Goal: Check status: Check status

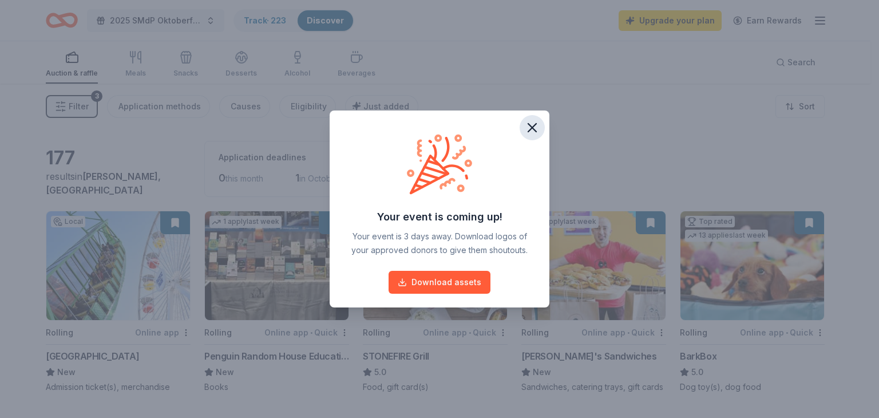
click at [533, 125] on icon "button" at bounding box center [532, 128] width 8 height 8
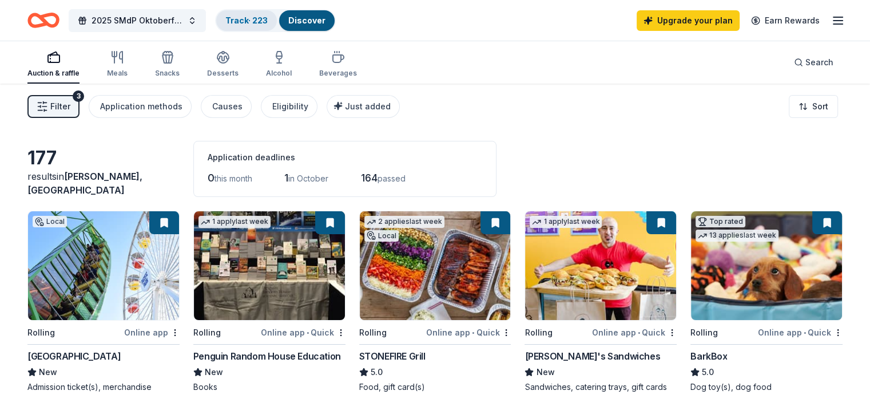
click at [267, 15] on link "Track · 223" at bounding box center [246, 20] width 42 height 10
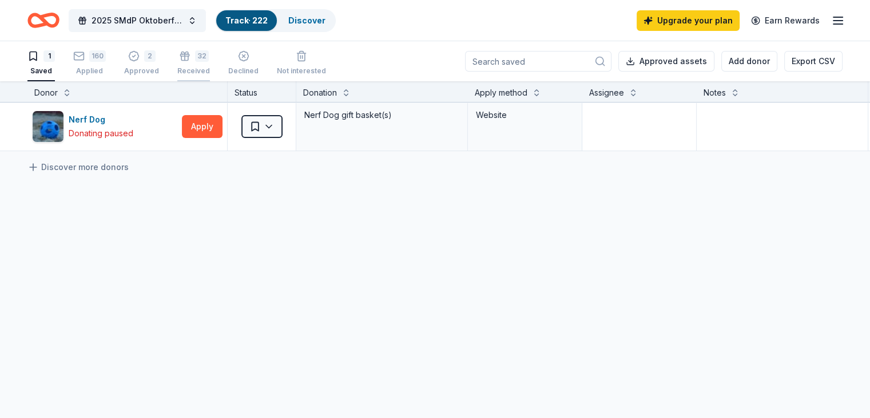
click at [190, 58] on icon "button" at bounding box center [184, 55] width 11 height 11
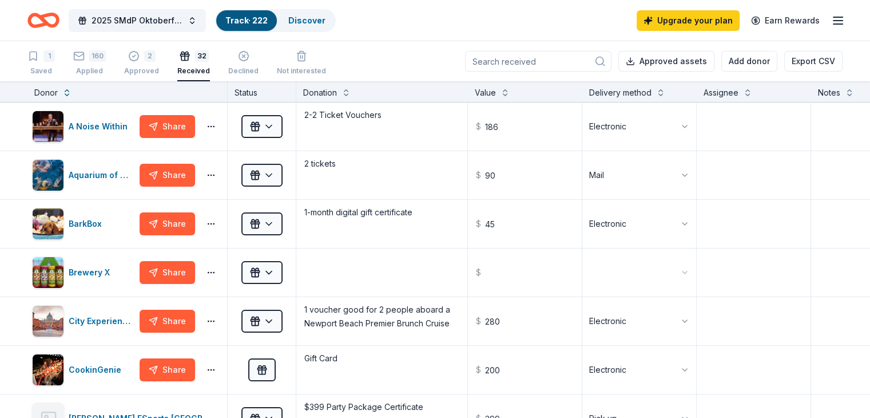
click at [15, 46] on div "1 Saved 160 Applied 2 Approved 32 Received Declined Not interested Approved ass…" at bounding box center [435, 61] width 870 height 40
click at [106, 62] on div "160 Applied" at bounding box center [89, 62] width 33 height 25
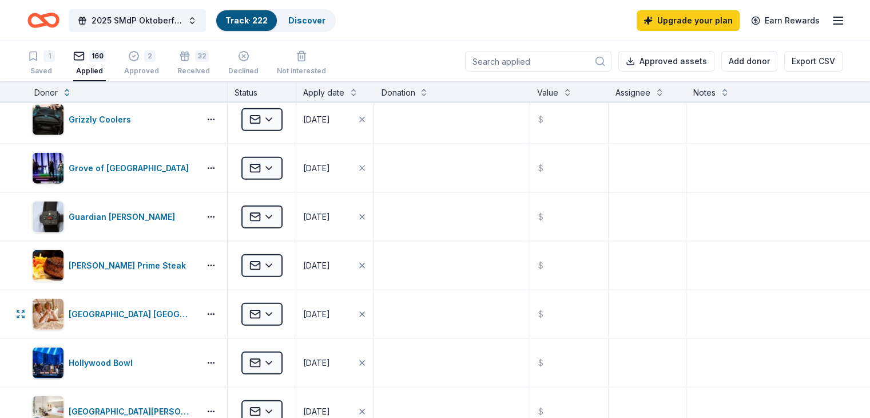
scroll to position [2631, 0]
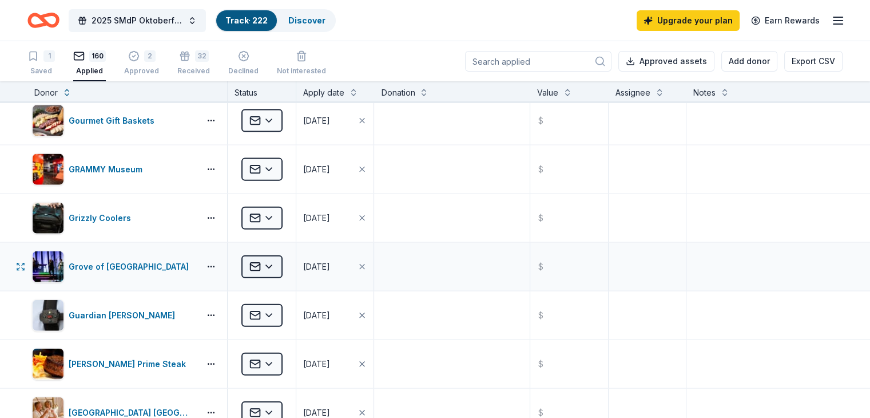
click at [279, 257] on html "2025 SMdP Oktoberfest Track · 222 Discover Upgrade your plan Earn Rewards 1 Sav…" at bounding box center [435, 209] width 870 height 418
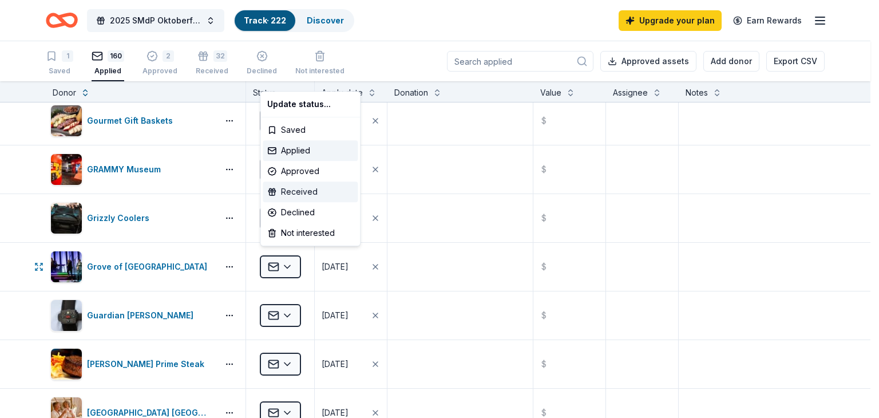
click at [303, 194] on div "Received" at bounding box center [310, 191] width 95 height 21
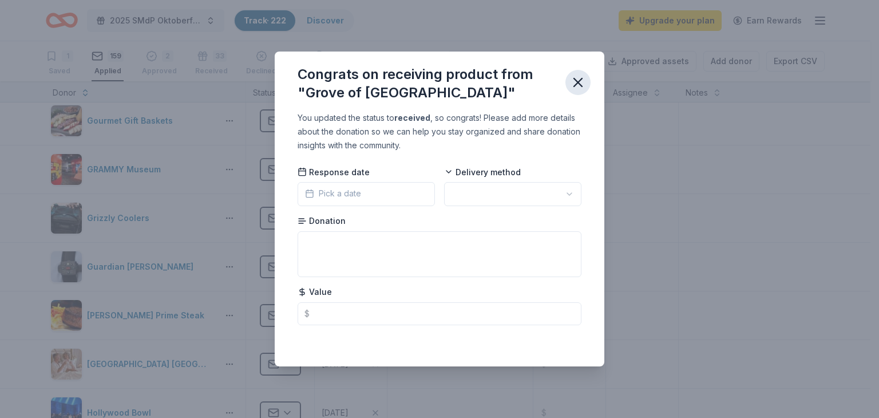
click at [576, 85] on icon "button" at bounding box center [578, 82] width 8 height 8
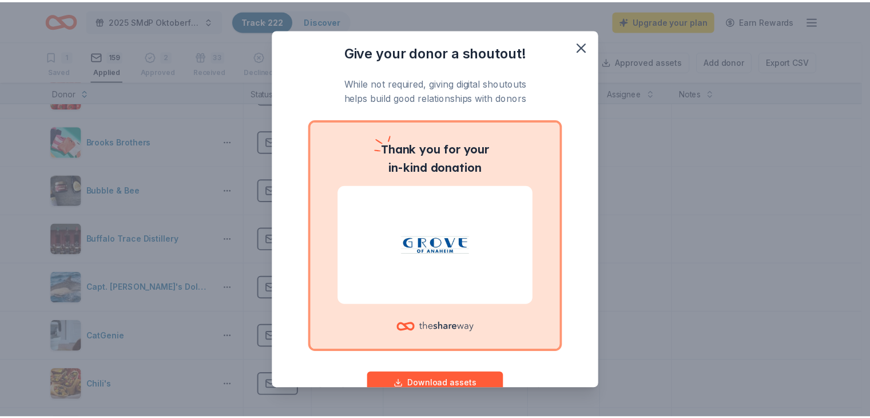
scroll to position [744, 0]
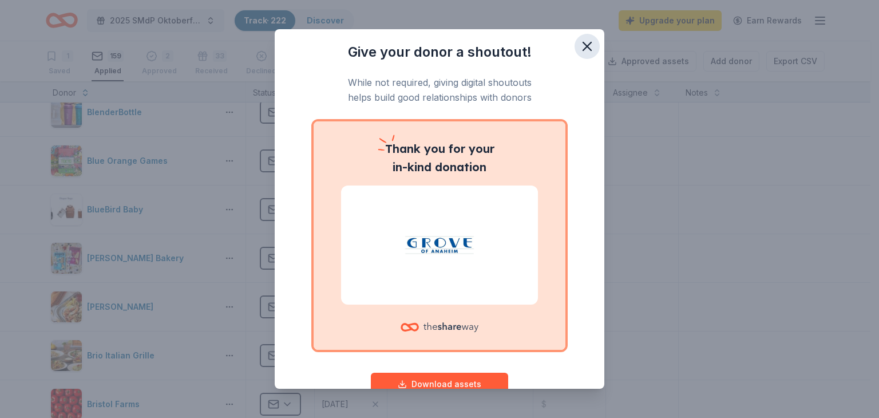
click at [579, 49] on icon "button" at bounding box center [587, 46] width 16 height 16
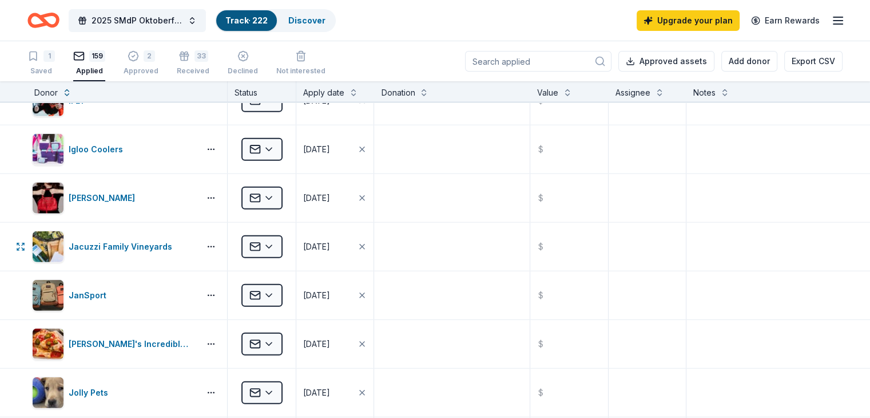
scroll to position [3146, 0]
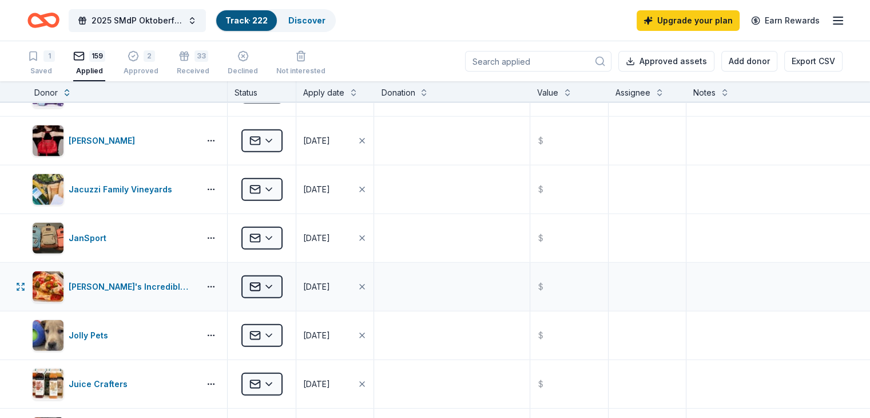
click at [277, 275] on html "2025 SMdP Oktoberfest Track · 222 Discover Upgrade your plan Earn Rewards 1 Sav…" at bounding box center [435, 209] width 870 height 418
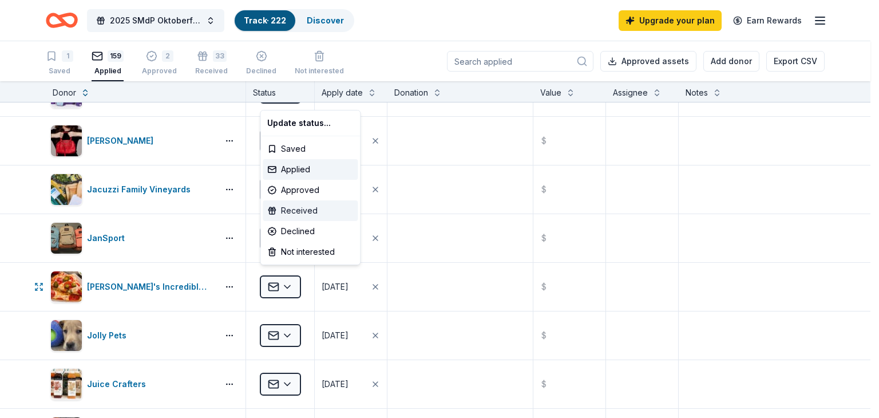
click at [296, 210] on div "Received" at bounding box center [310, 210] width 95 height 21
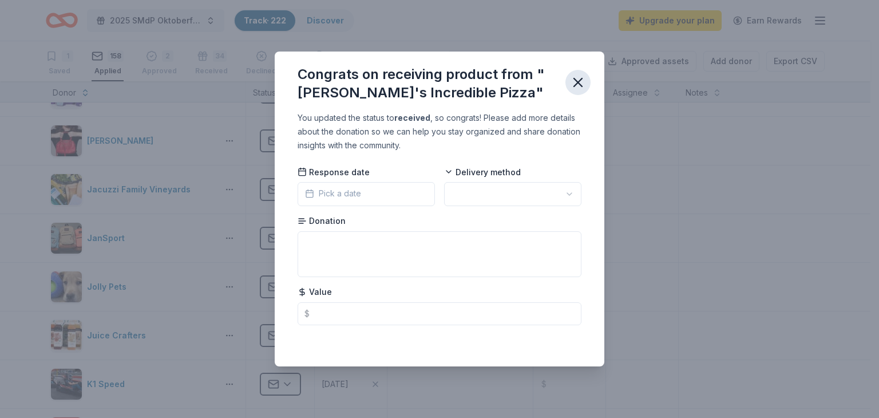
click at [581, 82] on icon "button" at bounding box center [578, 82] width 16 height 16
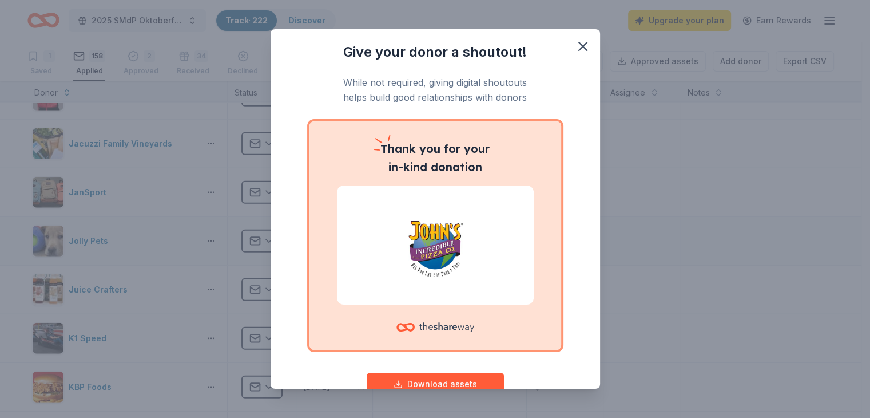
scroll to position [3318, 0]
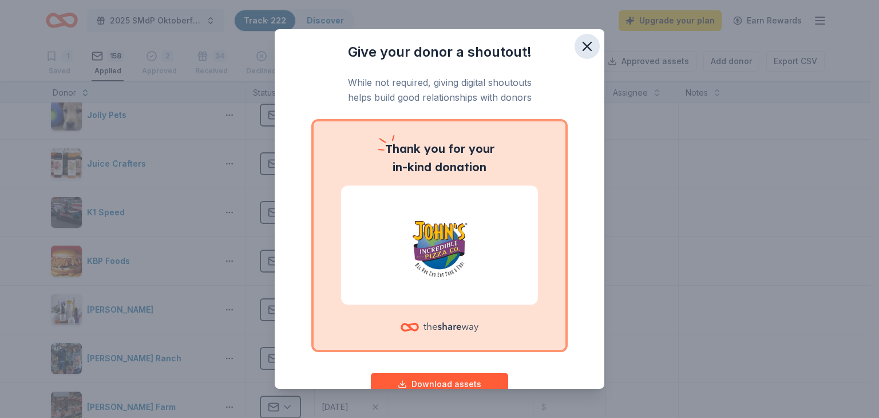
click at [585, 42] on icon "button" at bounding box center [587, 46] width 16 height 16
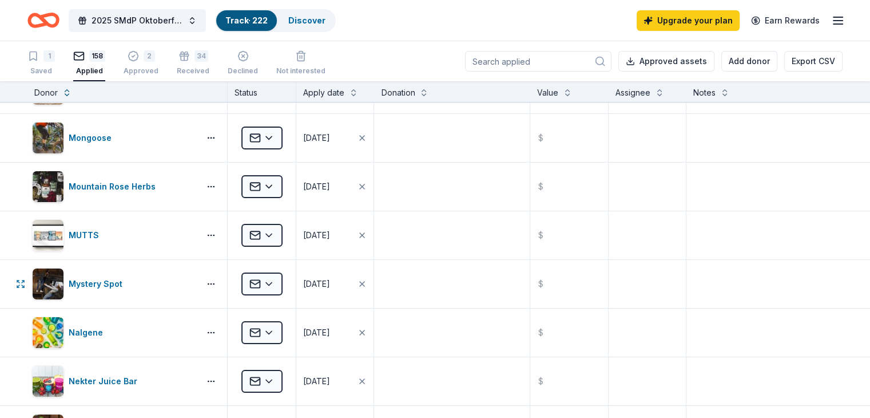
scroll to position [4118, 0]
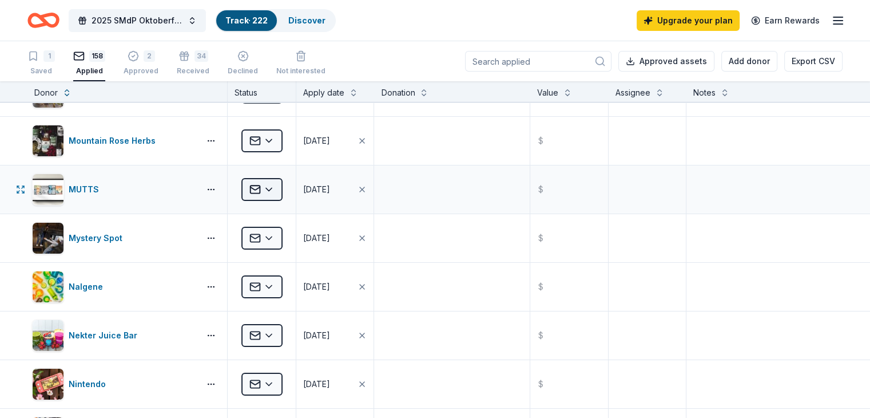
click at [266, 185] on html "2025 SMdP Oktoberfest Track · 222 Discover Upgrade your plan Earn Rewards 1 Sav…" at bounding box center [435, 209] width 870 height 418
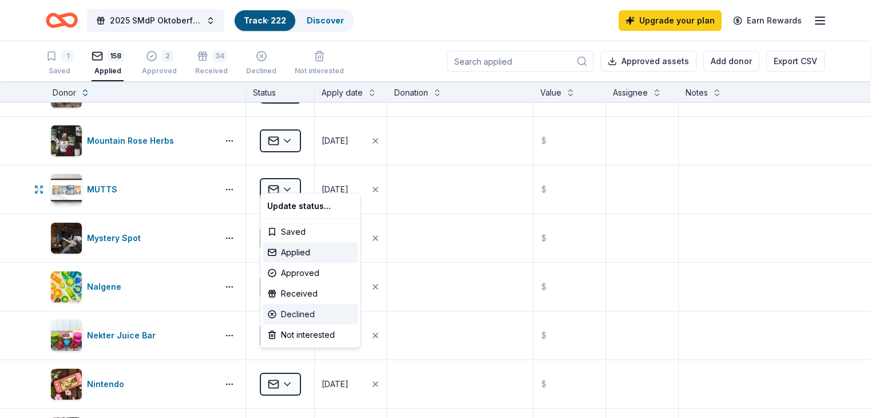
click at [303, 319] on div "Declined" at bounding box center [310, 314] width 95 height 21
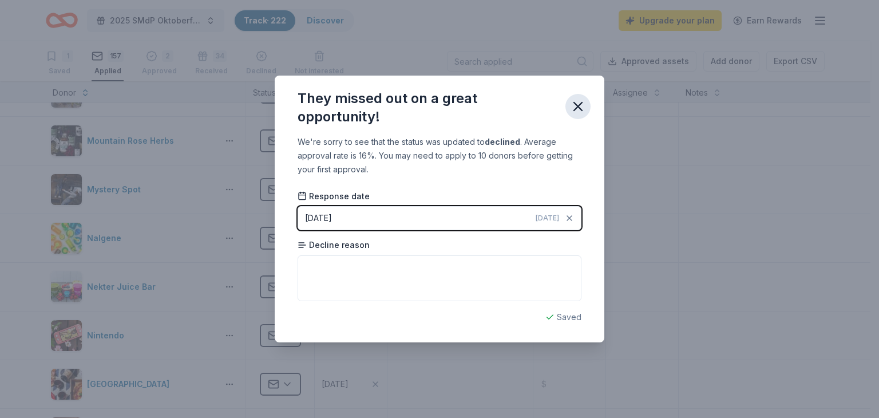
click at [579, 108] on icon "button" at bounding box center [578, 106] width 8 height 8
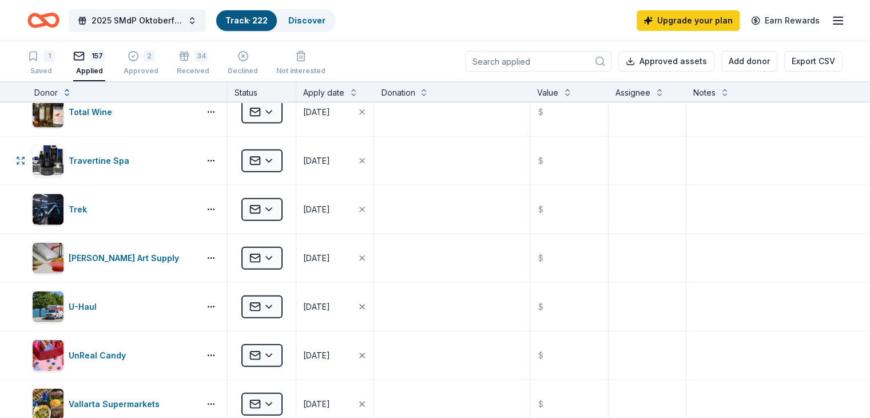
scroll to position [7036, 0]
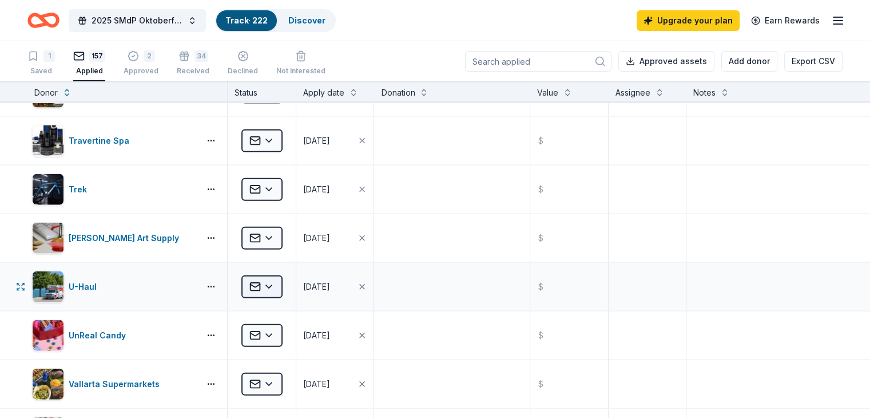
click at [275, 273] on html "2025 SMdP Oktoberfest Track · 222 Discover Upgrade your plan Earn Rewards 1 Sav…" at bounding box center [435, 209] width 870 height 418
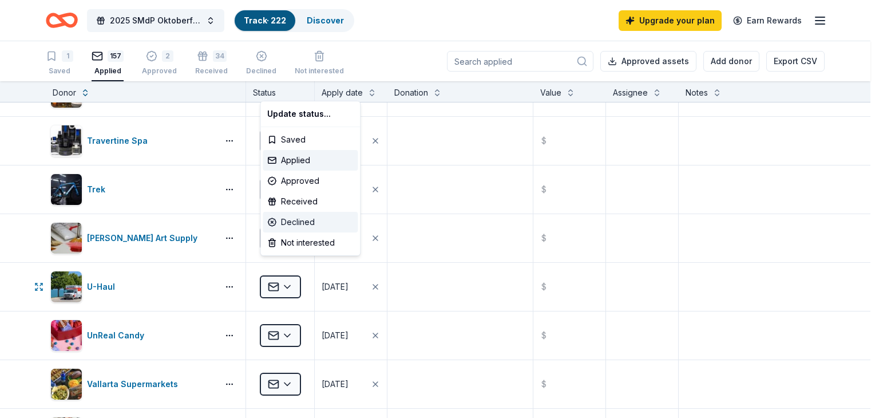
click at [284, 223] on div "Declined" at bounding box center [310, 222] width 95 height 21
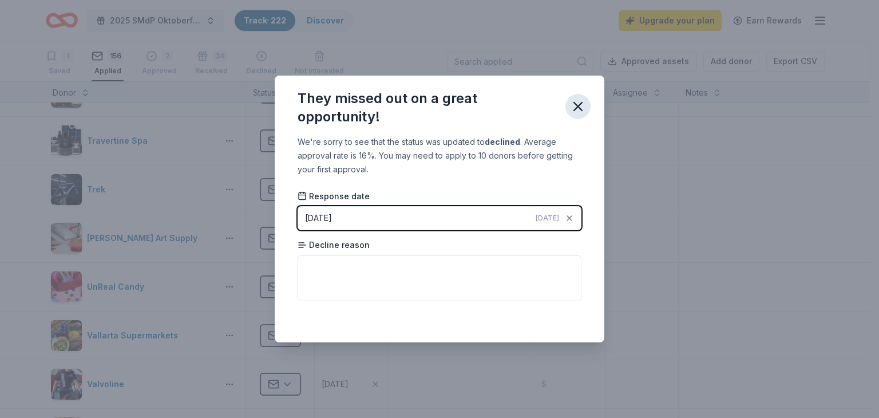
click at [580, 110] on icon "button" at bounding box center [578, 106] width 16 height 16
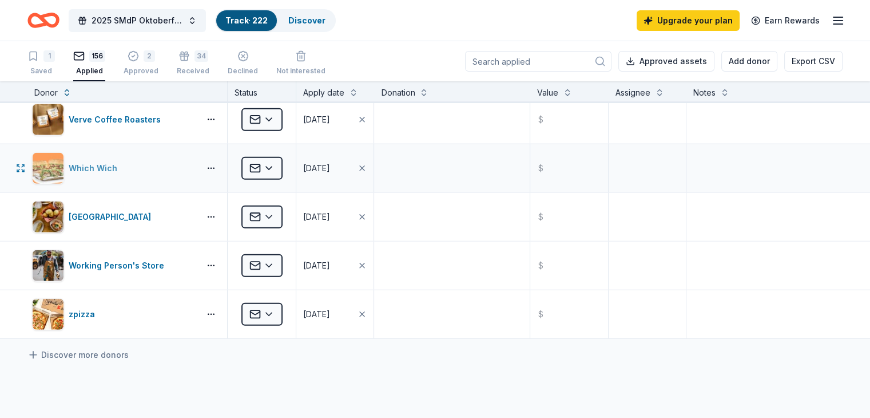
scroll to position [7379, 0]
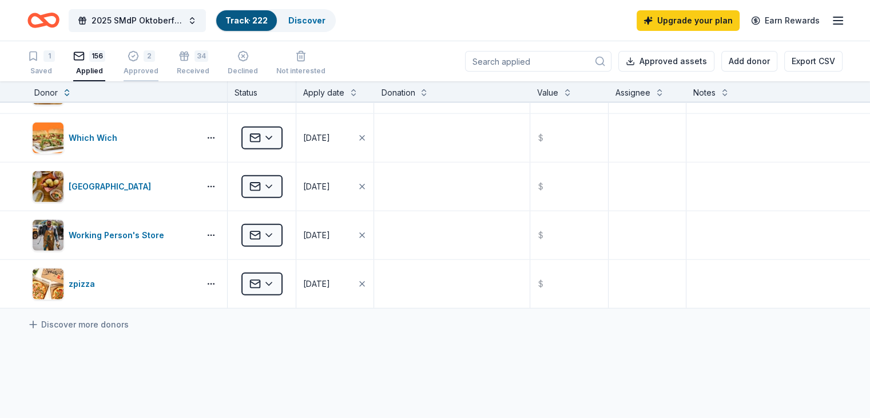
click at [139, 61] on icon "button" at bounding box center [133, 55] width 11 height 11
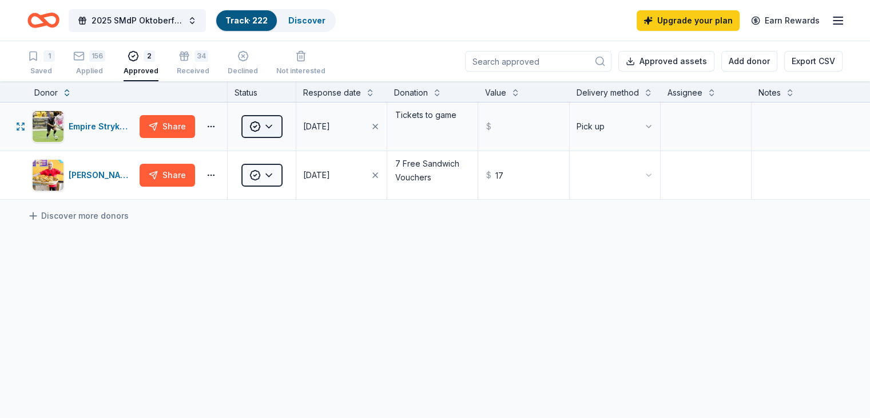
click at [283, 138] on html "2025 SMdP Oktoberfest Track · 222 Discover Upgrade your plan Earn Rewards 1 Sav…" at bounding box center [435, 209] width 870 height 418
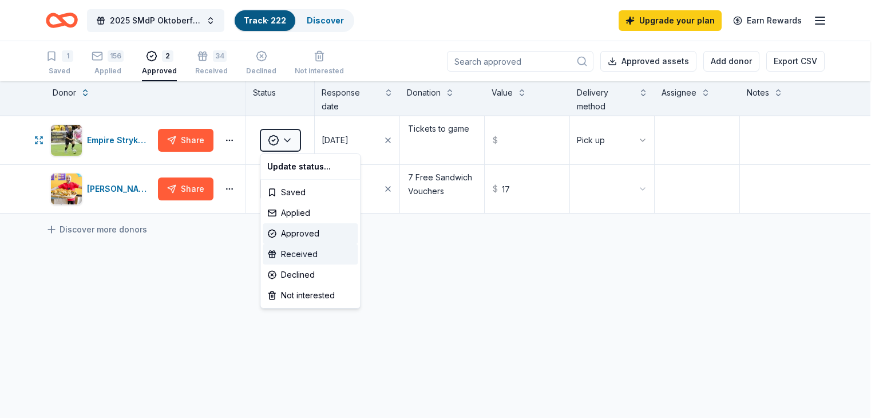
click at [299, 256] on div "Received" at bounding box center [310, 254] width 95 height 21
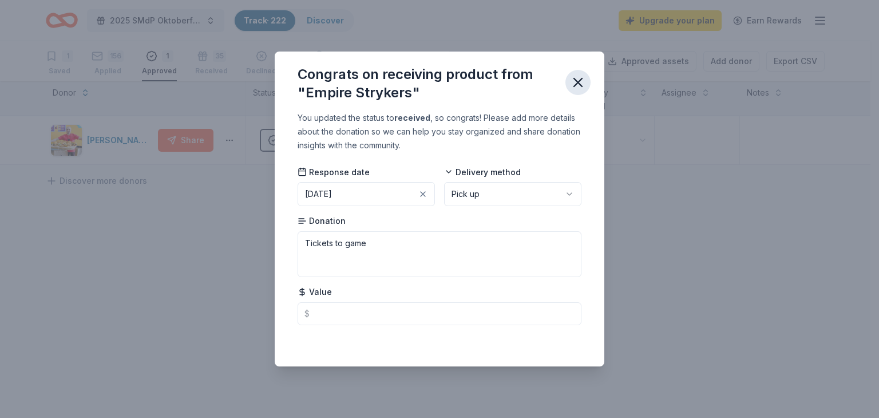
click at [575, 83] on icon "button" at bounding box center [578, 82] width 16 height 16
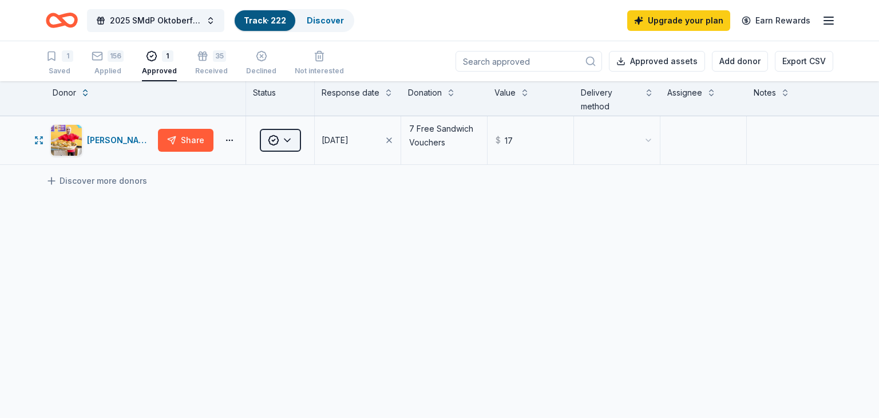
click at [271, 136] on html "2025 SMdP Oktoberfest Track · 222 Discover Upgrade your plan Earn Rewards 1 Sav…" at bounding box center [439, 209] width 879 height 418
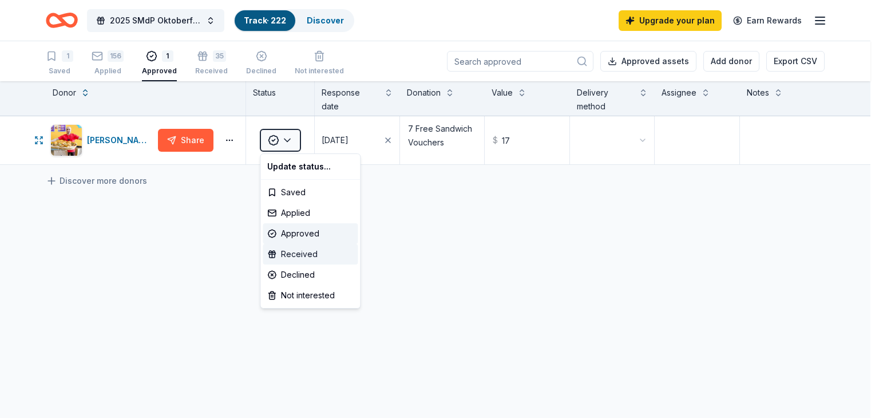
click at [309, 252] on div "Received" at bounding box center [310, 254] width 95 height 21
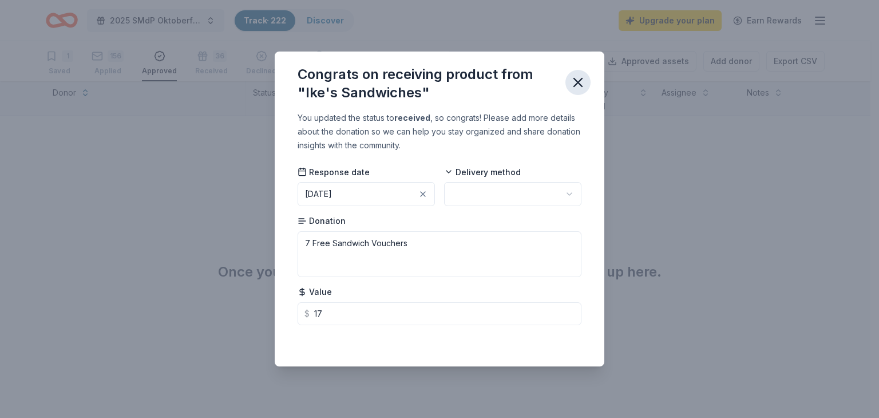
click at [578, 84] on icon "button" at bounding box center [578, 82] width 16 height 16
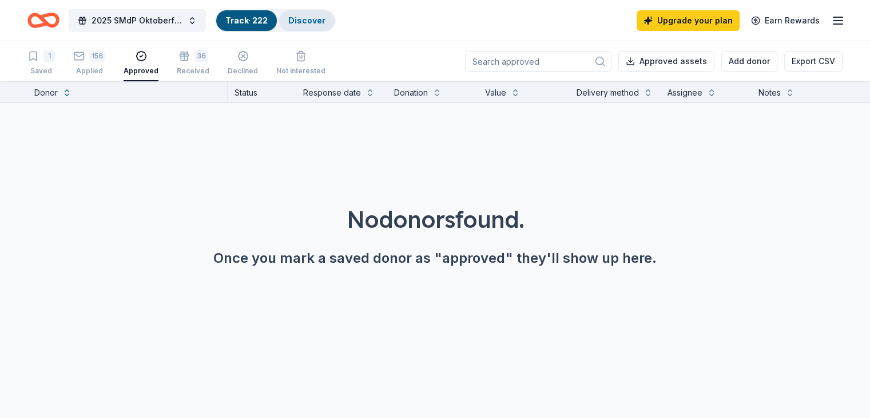
click at [318, 18] on link "Discover" at bounding box center [306, 20] width 37 height 10
